Goal: Transaction & Acquisition: Purchase product/service

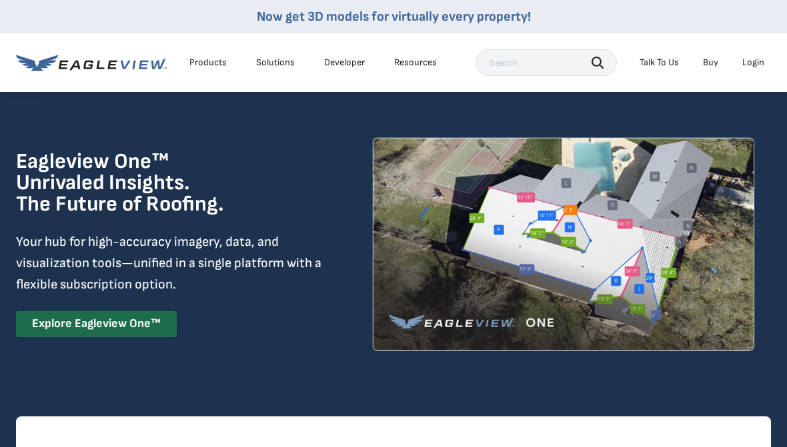
click at [752, 61] on div "Login" at bounding box center [753, 63] width 22 height 12
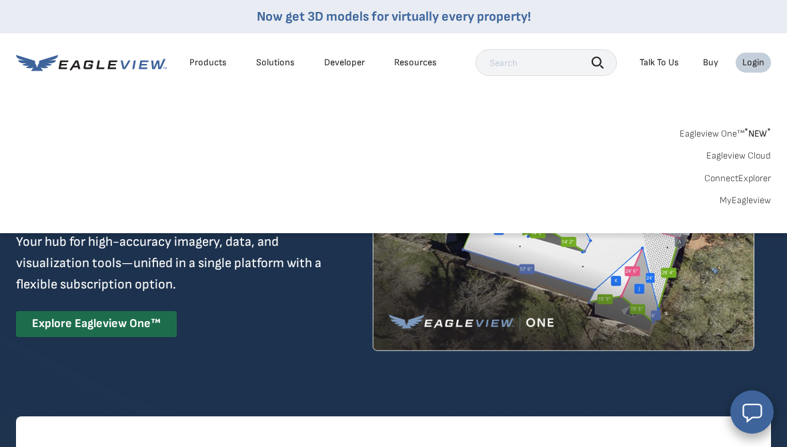
click at [745, 198] on link "MyEagleview" at bounding box center [744, 201] width 51 height 12
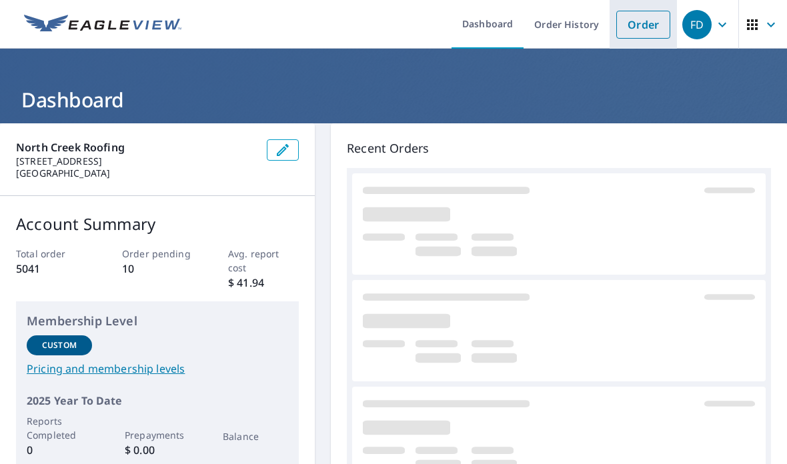
click at [640, 19] on link "Order" at bounding box center [643, 25] width 54 height 28
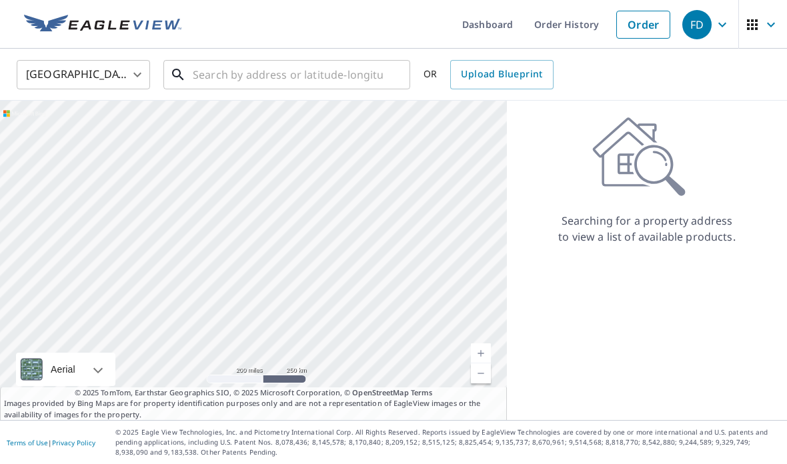
click at [257, 83] on input "text" at bounding box center [288, 74] width 190 height 37
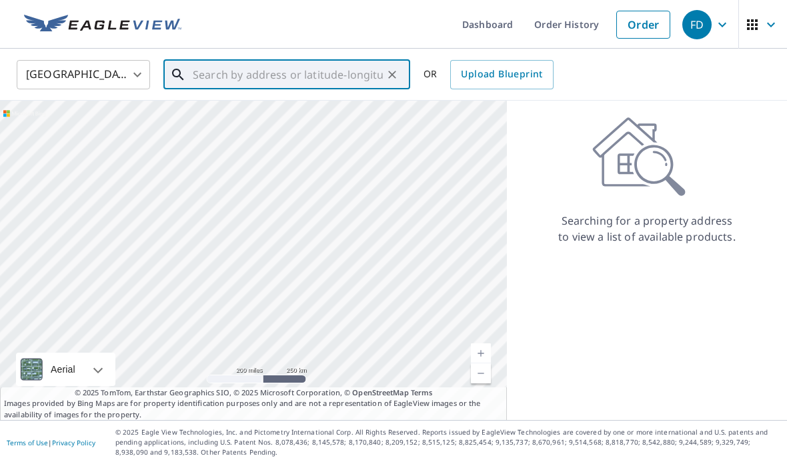
click at [233, 68] on input "text" at bounding box center [288, 74] width 190 height 37
paste input "11320 116th Place Northeast Kirkland, WA 98033"
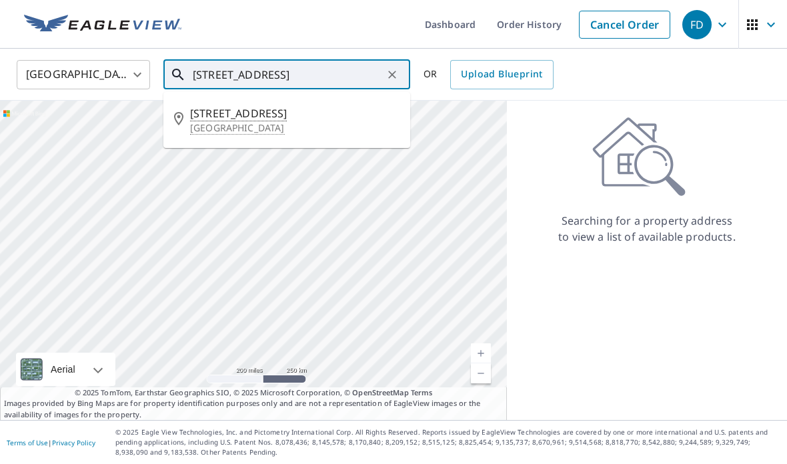
click at [234, 125] on p "Kirkland, WA 98033" at bounding box center [294, 127] width 209 height 13
type input "11320 116th Pl NE Kirkland, WA 98033"
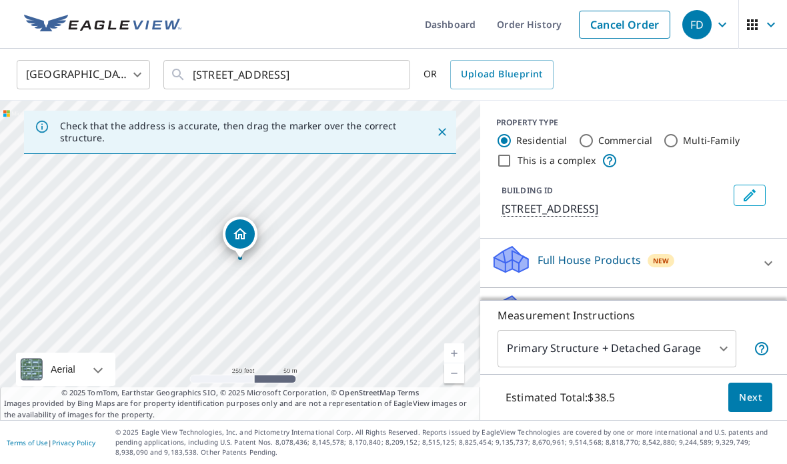
click at [754, 401] on span "Next" at bounding box center [750, 397] width 23 height 17
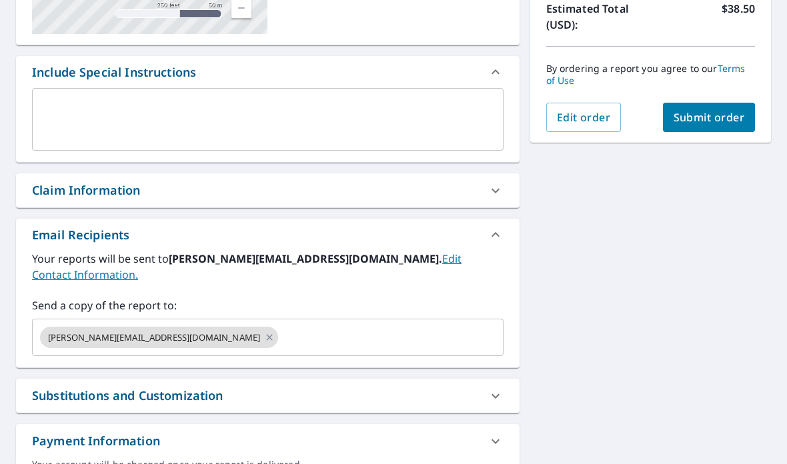
scroll to position [333, 0]
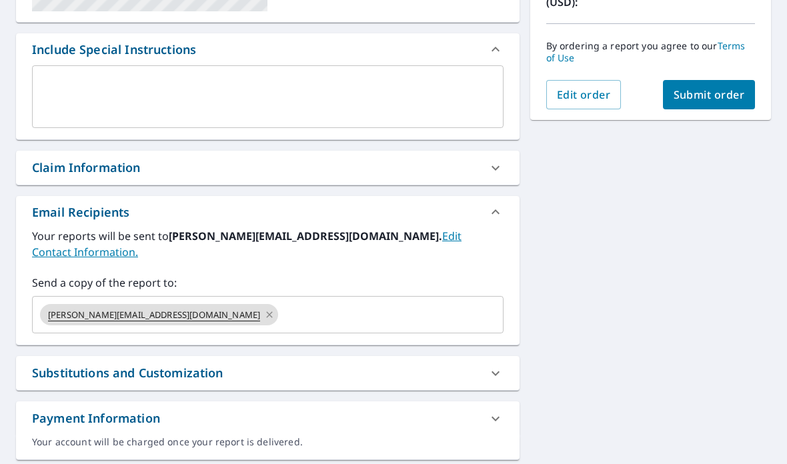
click at [264, 307] on icon at bounding box center [269, 314] width 11 height 15
checkbox input "true"
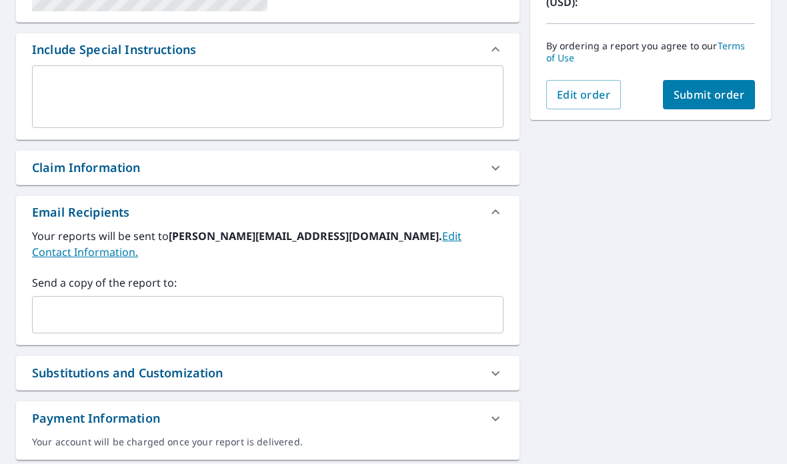
click at [75, 310] on input "text" at bounding box center [257, 314] width 439 height 25
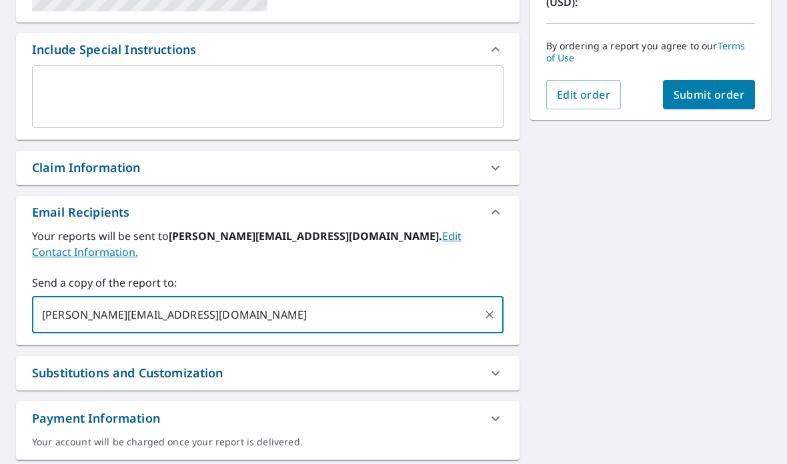
type input "d.ross@northcreekroofing.com"
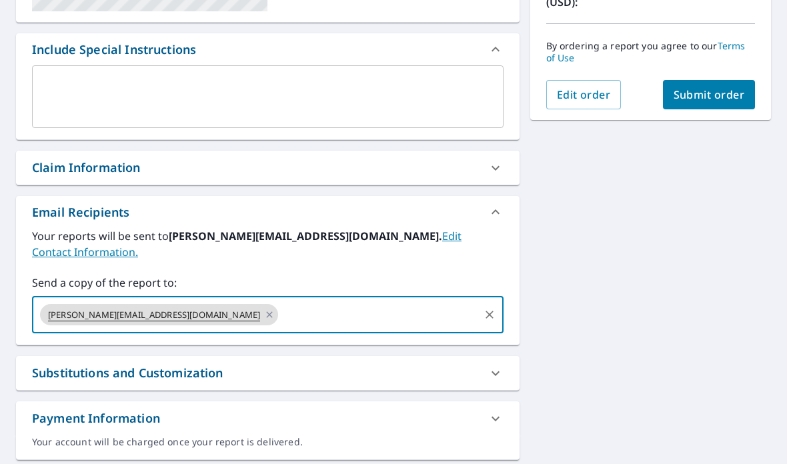
click at [718, 95] on span "Submit order" at bounding box center [708, 94] width 71 height 15
checkbox input "true"
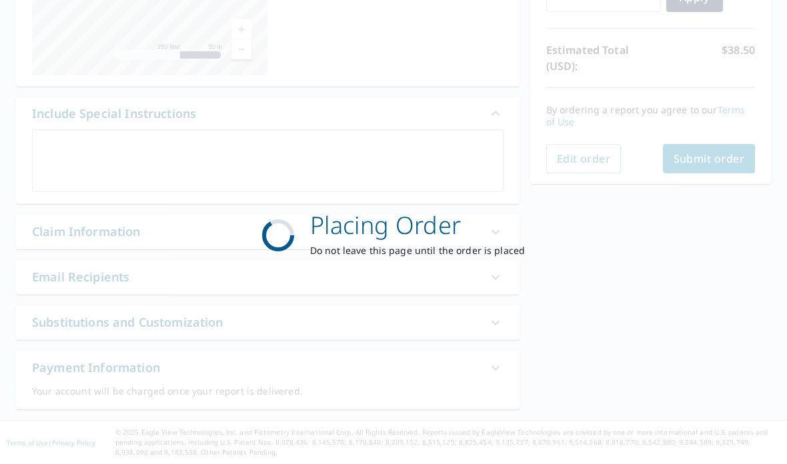
scroll to position [269, 0]
